Goal: Download file/media

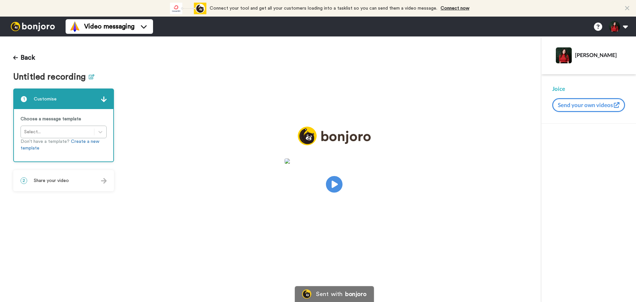
click at [90, 78] on icon at bounding box center [92, 76] width 6 height 5
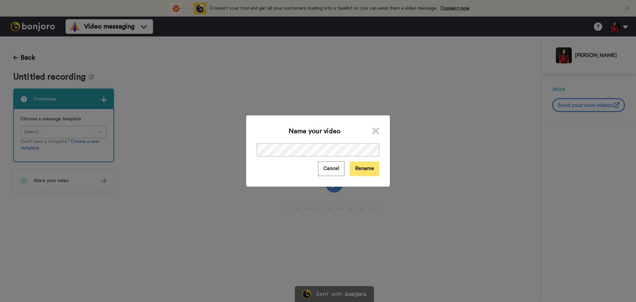
click at [367, 168] on button "Rename" at bounding box center [364, 168] width 29 height 14
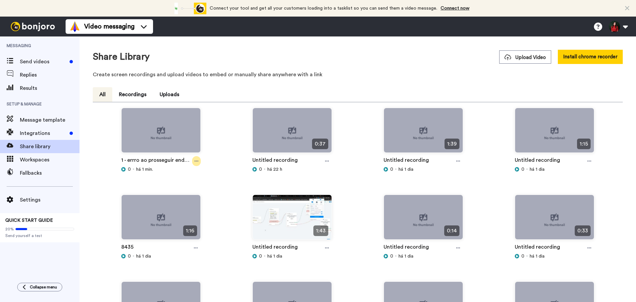
click at [198, 161] on div at bounding box center [196, 161] width 9 height 10
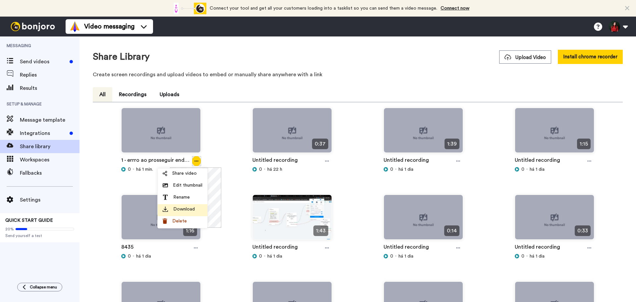
click at [176, 212] on span "Download" at bounding box center [184, 209] width 22 height 7
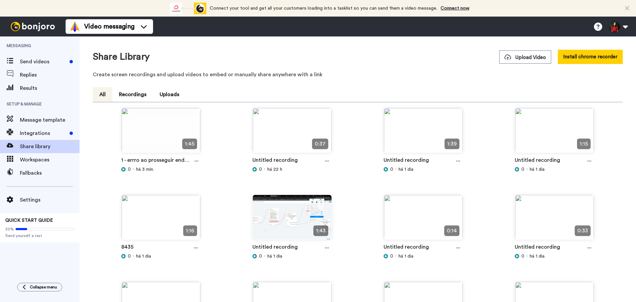
click at [200, 162] on div "1 - errro ao prosseguir endodontia" at bounding box center [161, 161] width 80 height 10
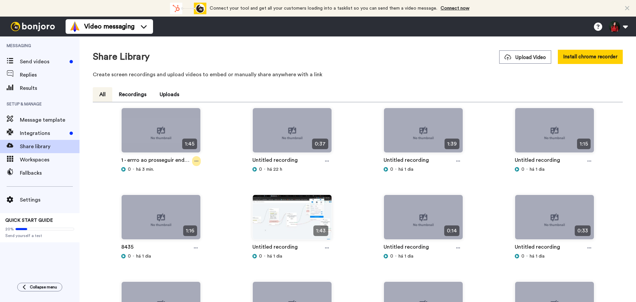
click at [195, 160] on icon at bounding box center [196, 161] width 4 height 5
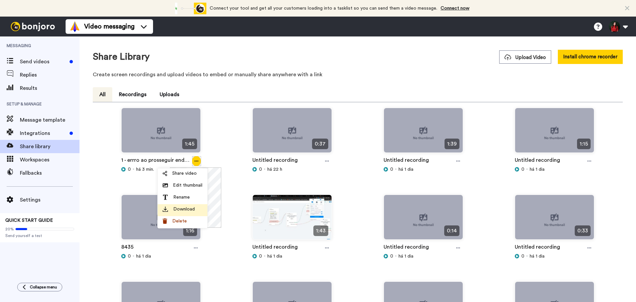
click at [191, 209] on span "Download" at bounding box center [184, 209] width 22 height 7
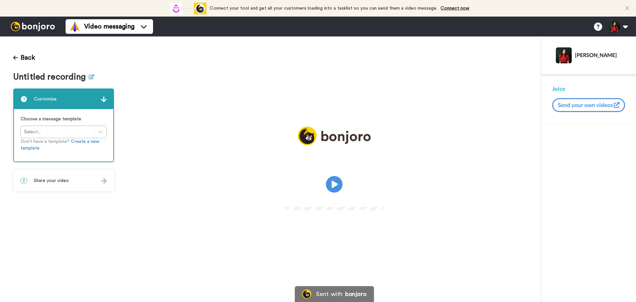
click at [89, 77] on icon at bounding box center [92, 76] width 6 height 5
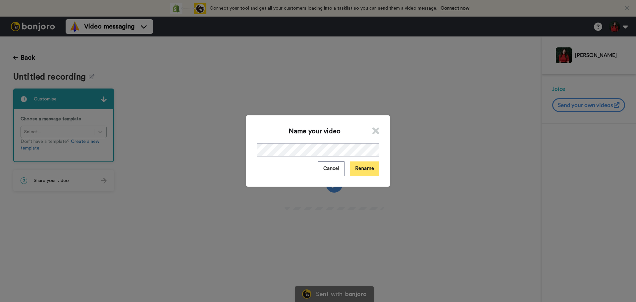
click at [359, 169] on button "Rename" at bounding box center [364, 168] width 29 height 14
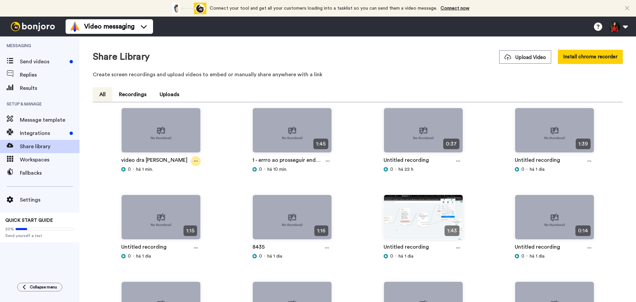
click at [193, 165] on div at bounding box center [196, 161] width 10 height 10
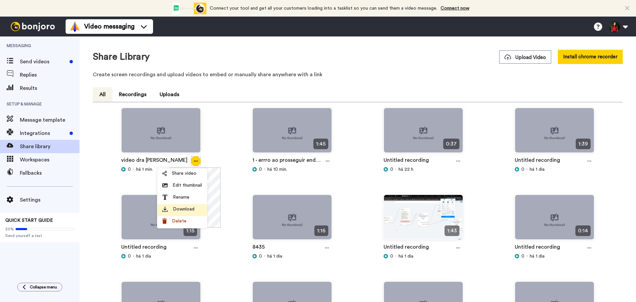
click at [182, 211] on span "Download" at bounding box center [184, 209] width 22 height 7
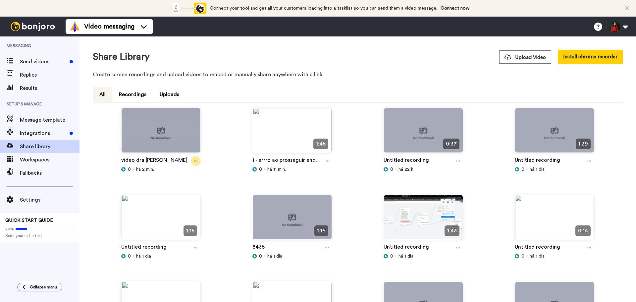
click at [195, 164] on div at bounding box center [196, 161] width 10 height 10
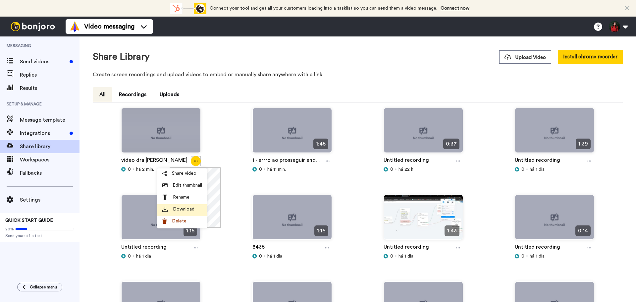
click at [202, 209] on div "Download" at bounding box center [182, 209] width 40 height 7
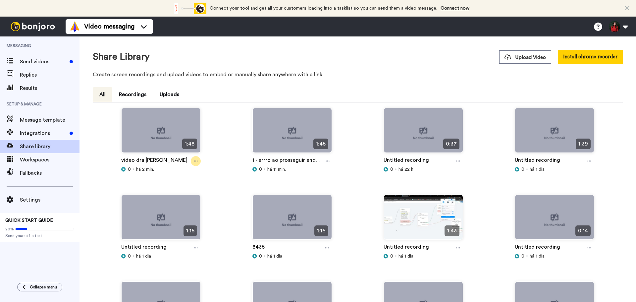
click at [196, 163] on icon at bounding box center [196, 161] width 4 height 5
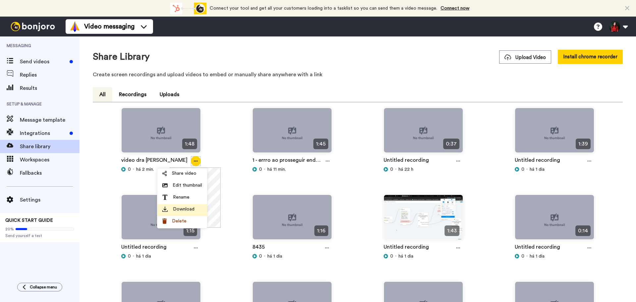
click at [203, 209] on li "Download" at bounding box center [182, 210] width 50 height 12
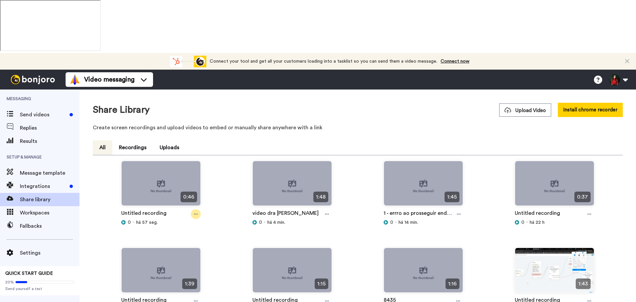
click at [199, 209] on div at bounding box center [196, 214] width 10 height 10
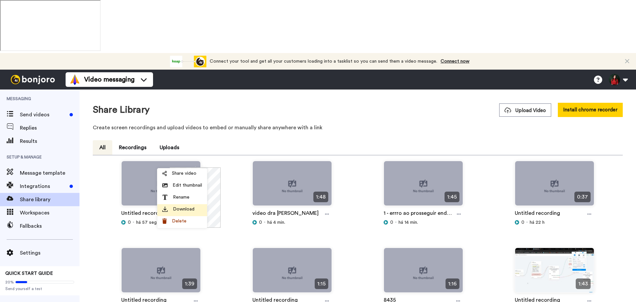
click at [193, 212] on span "Download" at bounding box center [184, 209] width 22 height 7
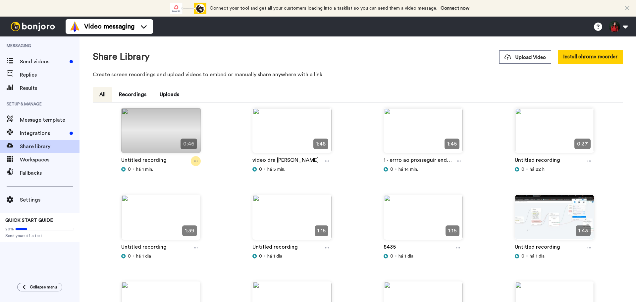
click at [196, 164] on div at bounding box center [196, 161] width 10 height 10
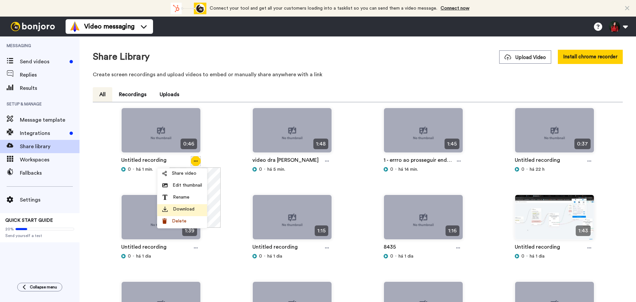
click at [184, 211] on span "Download" at bounding box center [184, 209] width 22 height 7
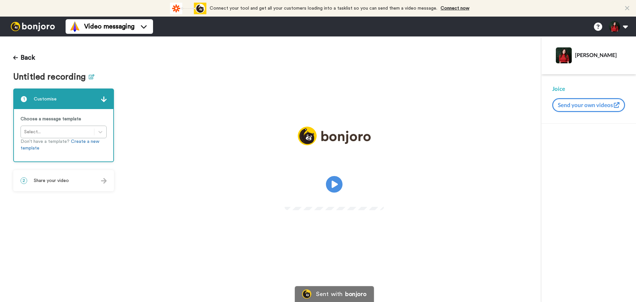
click at [90, 78] on icon at bounding box center [92, 76] width 6 height 5
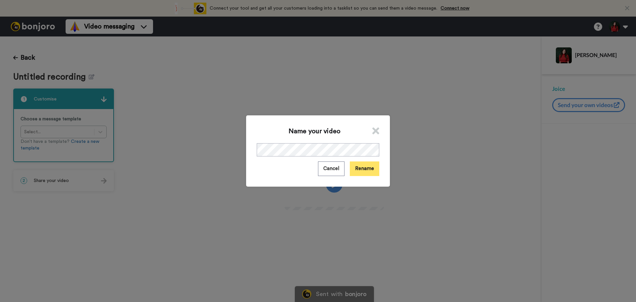
click at [367, 168] on button "Rename" at bounding box center [364, 168] width 29 height 14
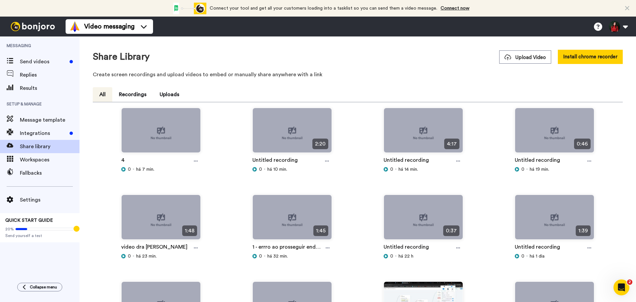
click at [194, 163] on icon at bounding box center [196, 161] width 4 height 5
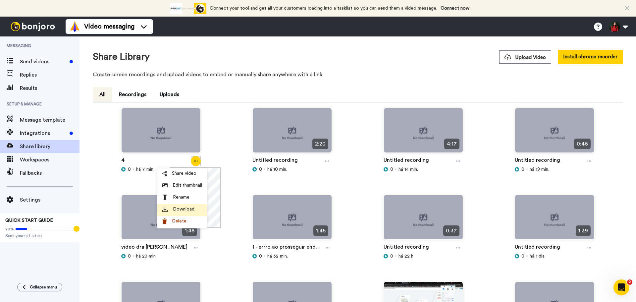
click at [189, 210] on span "Download" at bounding box center [184, 209] width 22 height 7
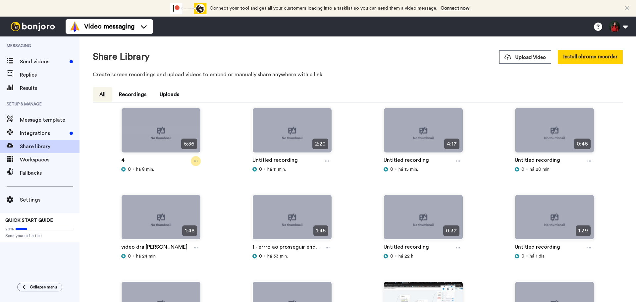
click at [193, 163] on div at bounding box center [196, 161] width 10 height 10
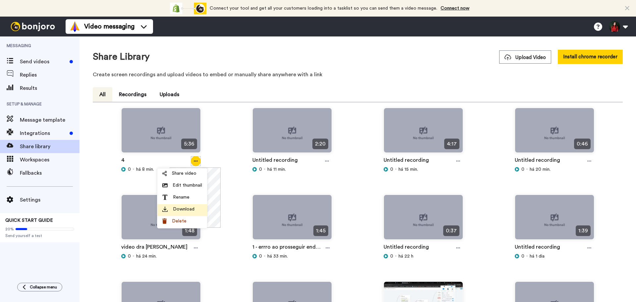
click at [191, 211] on span "Download" at bounding box center [184, 209] width 22 height 7
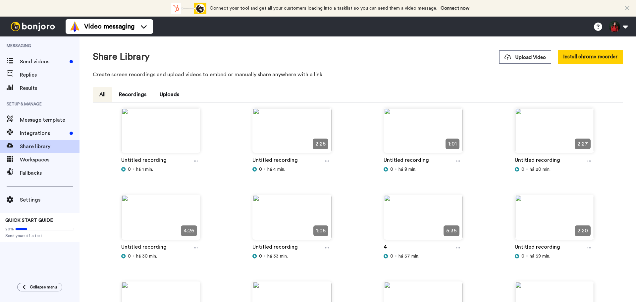
click at [196, 161] on icon at bounding box center [196, 161] width 4 height 5
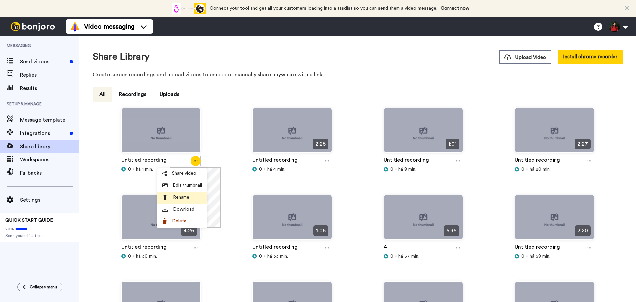
click at [173, 196] on span "Rename" at bounding box center [181, 197] width 17 height 7
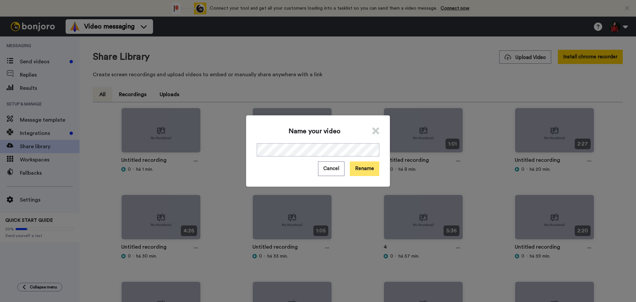
click at [355, 174] on button "Rename" at bounding box center [364, 168] width 29 height 14
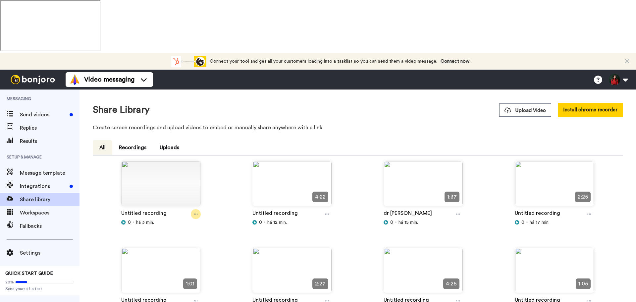
click at [193, 209] on div at bounding box center [196, 214] width 10 height 10
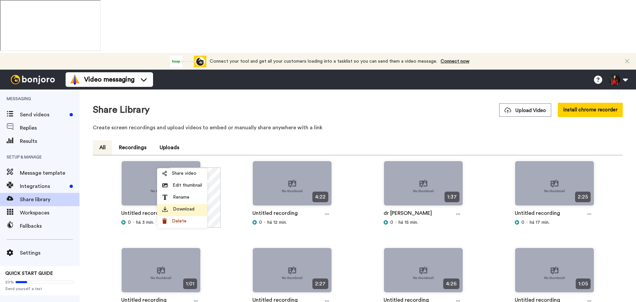
click at [201, 209] on div "Download" at bounding box center [182, 209] width 40 height 7
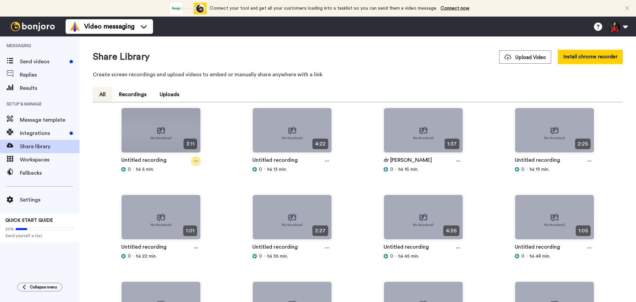
click at [194, 161] on icon at bounding box center [196, 161] width 4 height 5
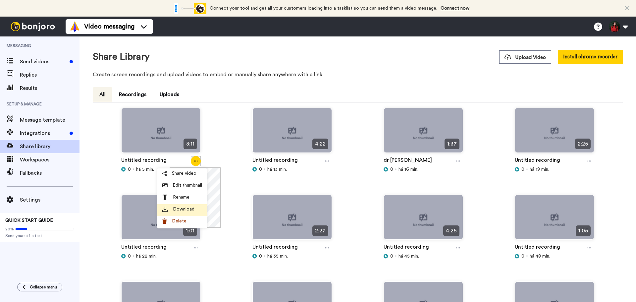
click at [182, 207] on span "Download" at bounding box center [184, 209] width 22 height 7
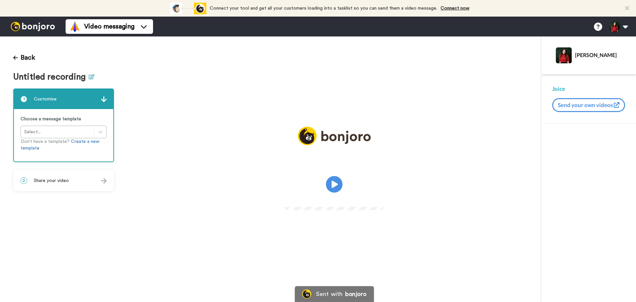
click at [90, 78] on icon at bounding box center [92, 76] width 6 height 5
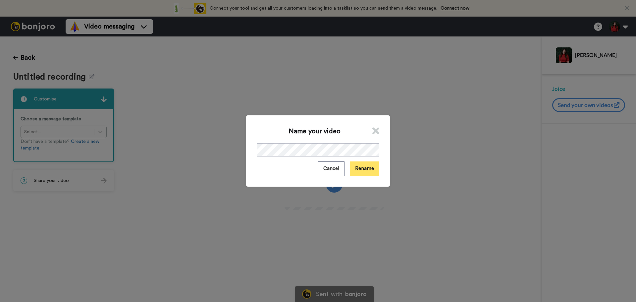
click at [369, 168] on button "Rename" at bounding box center [364, 168] width 29 height 14
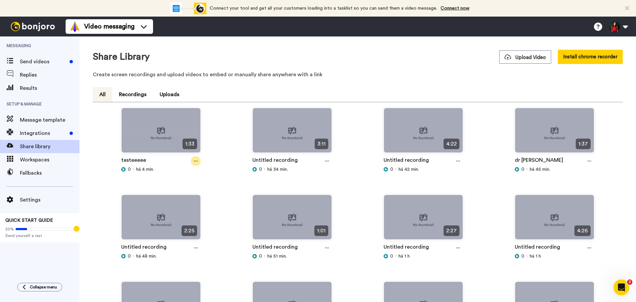
click at [191, 161] on div at bounding box center [196, 161] width 10 height 10
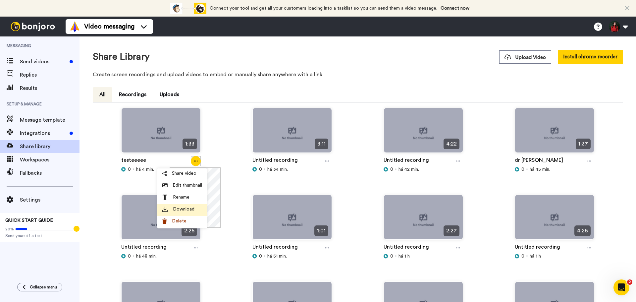
click at [191, 209] on span "Download" at bounding box center [184, 209] width 22 height 7
